Goal: Task Accomplishment & Management: Manage account settings

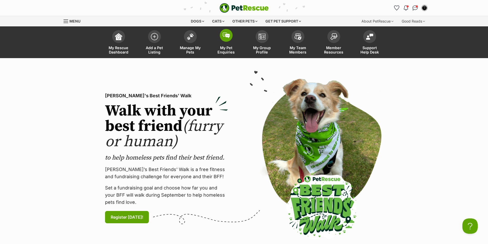
click at [222, 44] on link "My Pet Enquiries" at bounding box center [226, 43] width 36 height 30
click at [194, 40] on span at bounding box center [190, 35] width 13 height 13
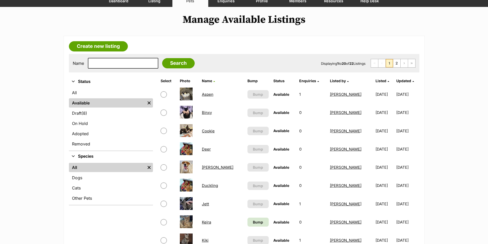
scroll to position [77, 0]
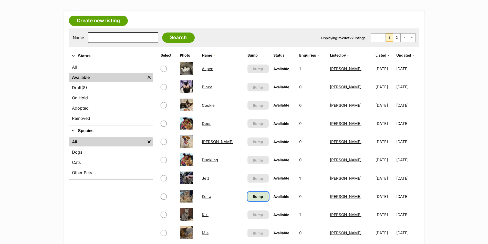
click at [250, 197] on link "Bump" at bounding box center [257, 196] width 21 height 9
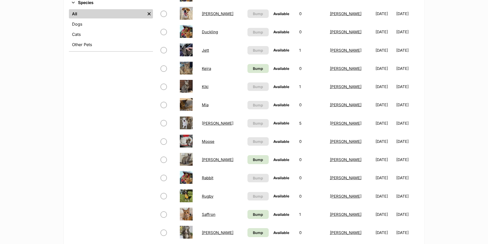
scroll to position [231, 0]
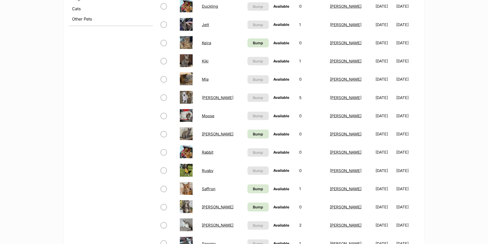
drag, startPoint x: 213, startPoint y: 135, endPoint x: 210, endPoint y: 150, distance: 15.8
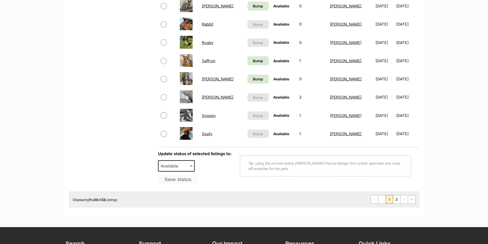
scroll to position [384, 0]
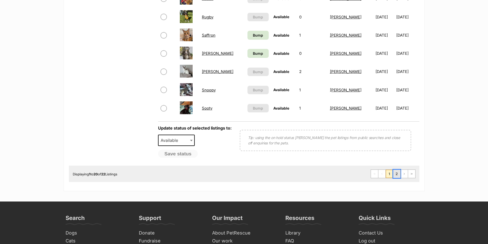
click at [396, 174] on link "2" at bounding box center [396, 174] width 7 height 8
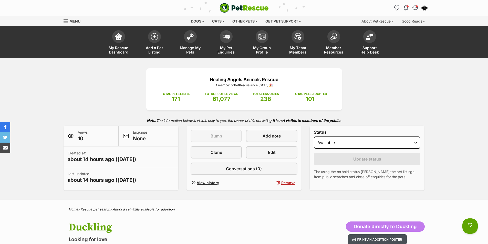
click at [379, 237] on button "Print an adoption poster" at bounding box center [377, 239] width 59 height 11
click at [374, 236] on button "Print an adoption poster" at bounding box center [387, 239] width 59 height 11
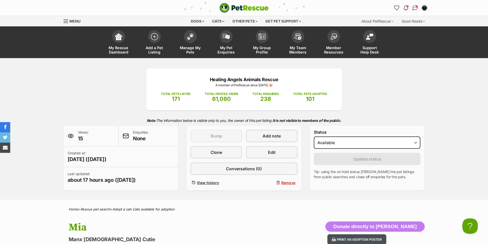
click at [386, 241] on button "Print an adoption poster" at bounding box center [356, 239] width 59 height 11
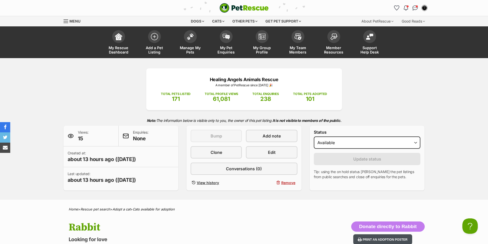
click at [384, 239] on button "Print an adoption poster" at bounding box center [382, 239] width 59 height 11
